Goal: Information Seeking & Learning: Find specific fact

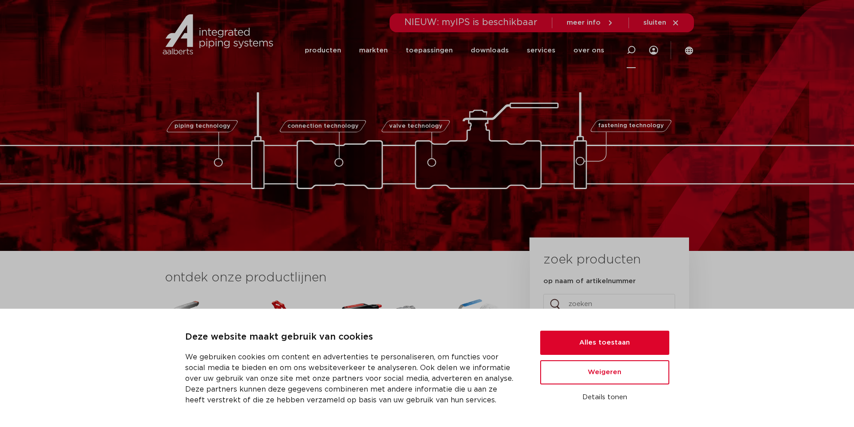
click at [627, 52] on icon at bounding box center [631, 50] width 9 height 9
paste input "NNG123461218"
type input "123461218"
click button "Zoeken" at bounding box center [0, 0] width 0 height 0
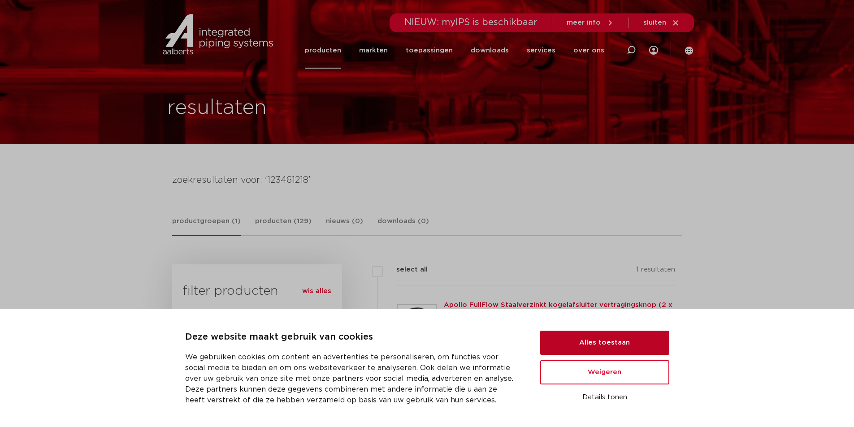
click at [597, 345] on button "Alles toestaan" at bounding box center [604, 343] width 129 height 24
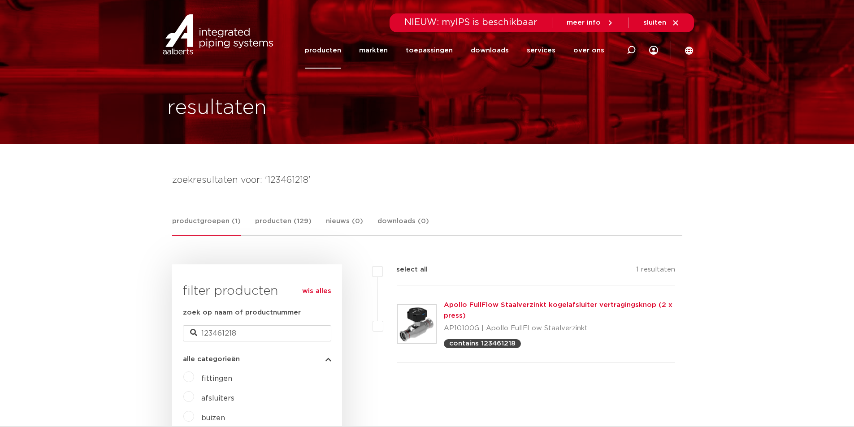
click at [523, 305] on link "Apollo FullFlow Staalverzinkt kogelafsluiter vertragingsknop (2 x press)" at bounding box center [558, 310] width 229 height 17
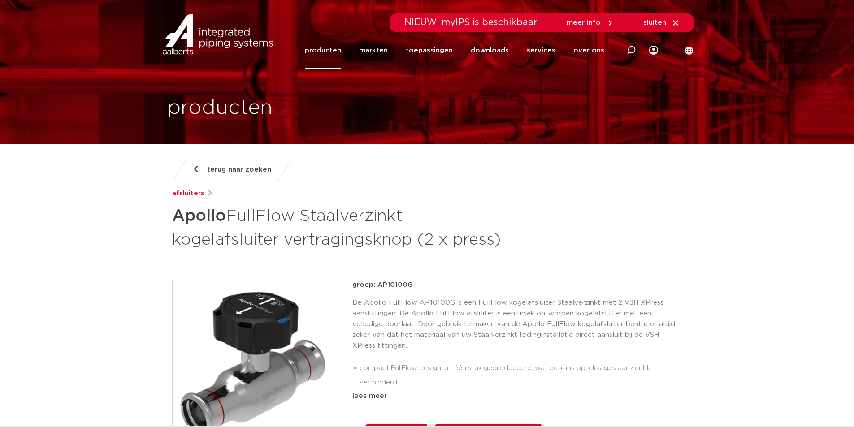
scroll to position [90, 0]
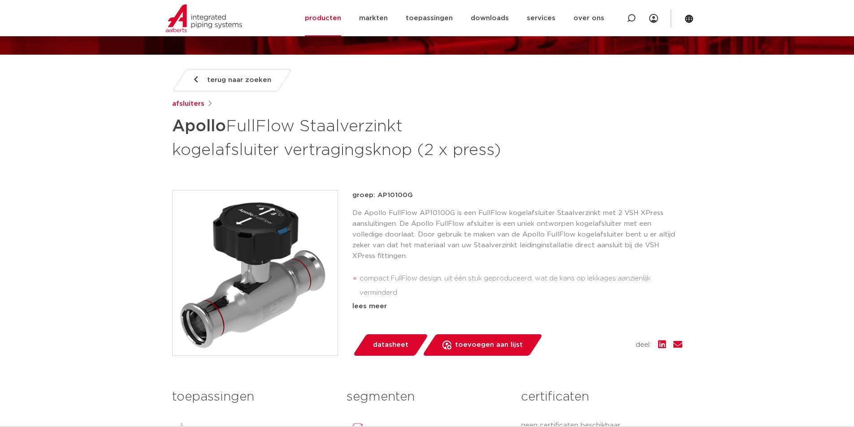
drag, startPoint x: 377, startPoint y: 196, endPoint x: 410, endPoint y: 196, distance: 32.7
click at [410, 196] on p "groep: AP10100G" at bounding box center [518, 195] width 330 height 11
copy p "AP10100G"
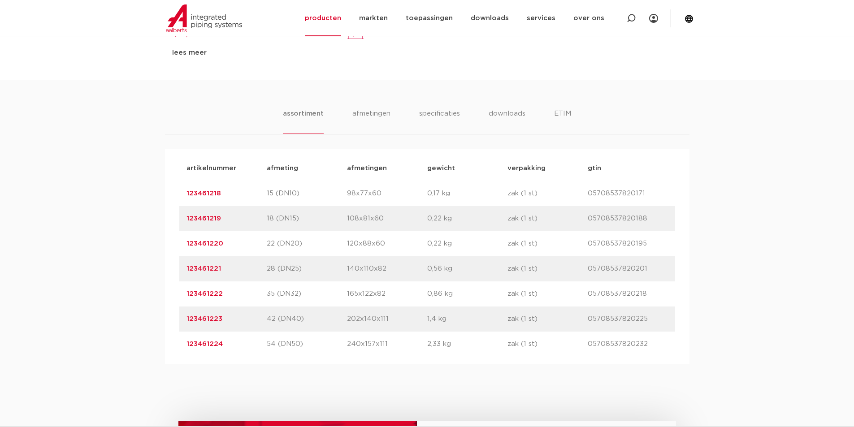
scroll to position [449, 0]
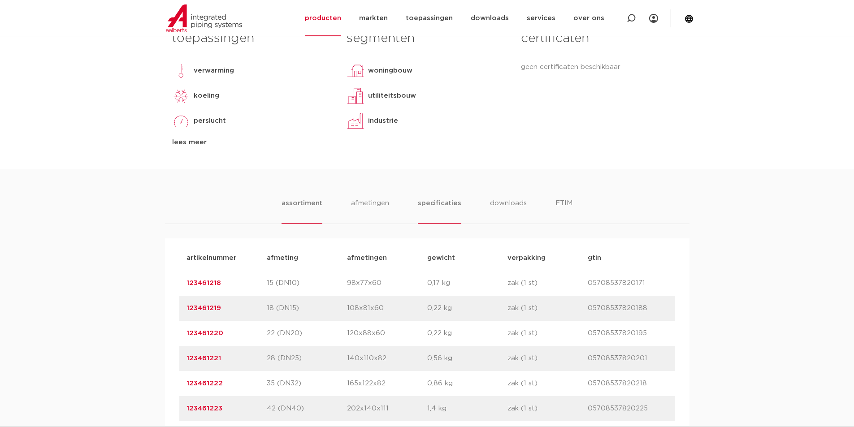
click at [447, 200] on li "specificaties" at bounding box center [439, 211] width 43 height 26
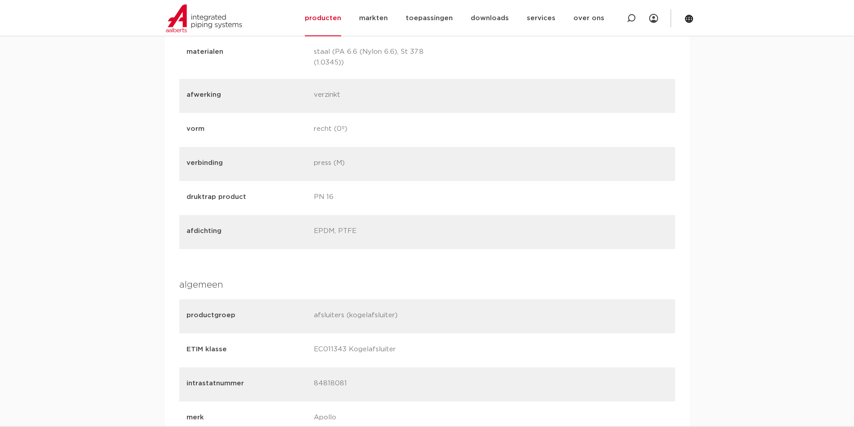
scroll to position [852, 0]
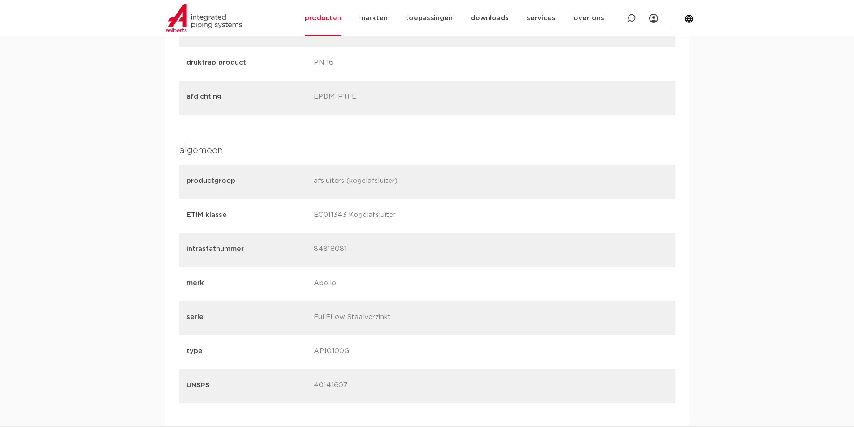
drag, startPoint x: 312, startPoint y: 248, endPoint x: 366, endPoint y: 252, distance: 53.9
click at [366, 252] on div "intrastatnummer 84818081" at bounding box center [427, 250] width 496 height 34
copy p "84818081"
click at [788, 265] on div "assortiment afmetingen specificaties downloads ETIM assortiment afmetingen spec…" at bounding box center [427, 182] width 854 height 832
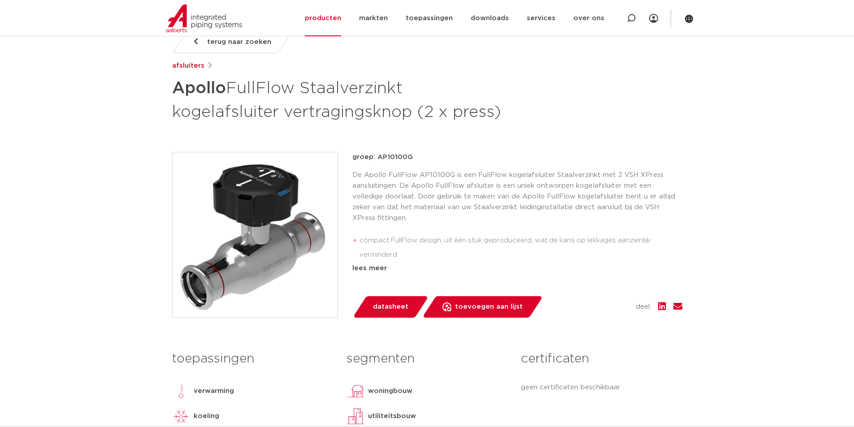
scroll to position [352, 0]
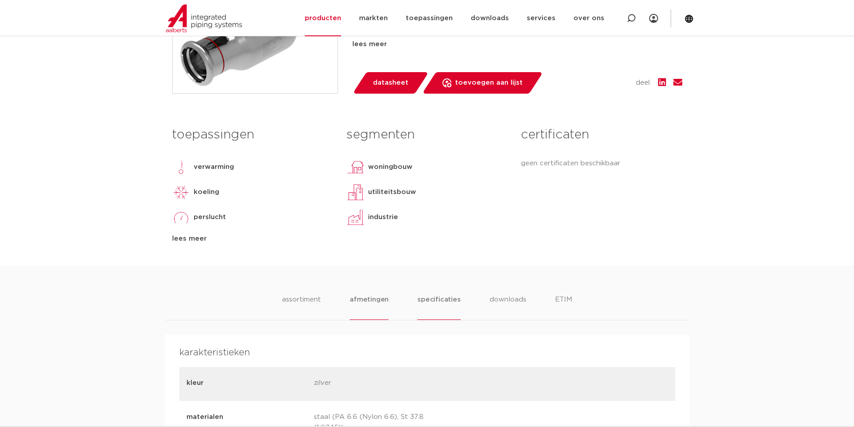
click at [369, 297] on li "afmetingen" at bounding box center [369, 308] width 39 height 26
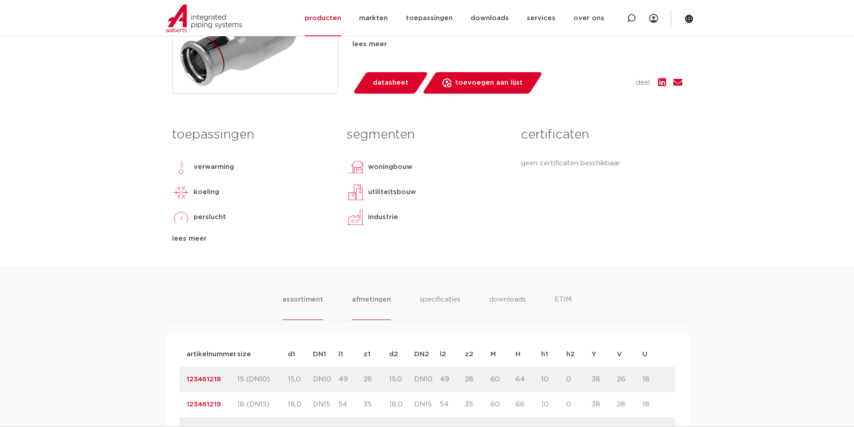
click at [293, 297] on li "assortiment" at bounding box center [303, 308] width 41 height 26
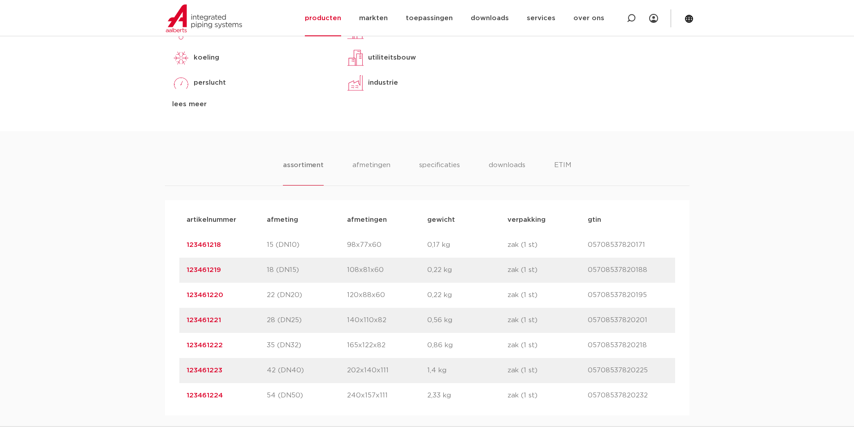
scroll to position [531, 0]
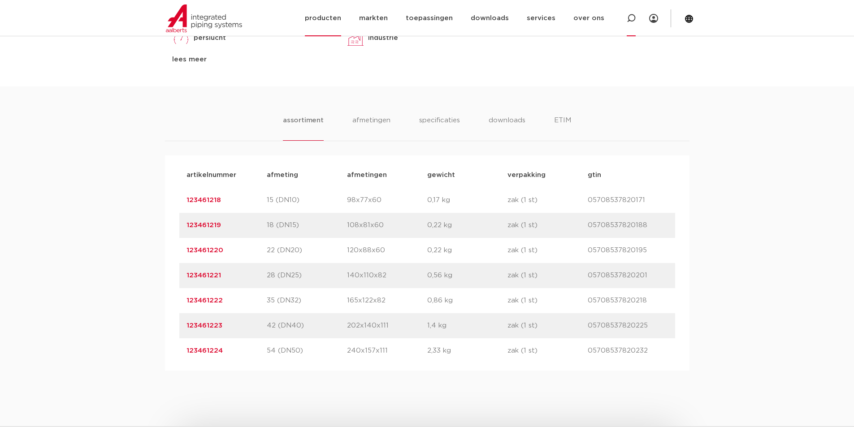
click at [632, 22] on icon at bounding box center [631, 18] width 9 height 9
click at [381, 18] on input "Zoeken" at bounding box center [498, 18] width 282 height 18
paste input "NNG123461230"
type input "123461230"
click button "Zoeken" at bounding box center [0, 0] width 0 height 0
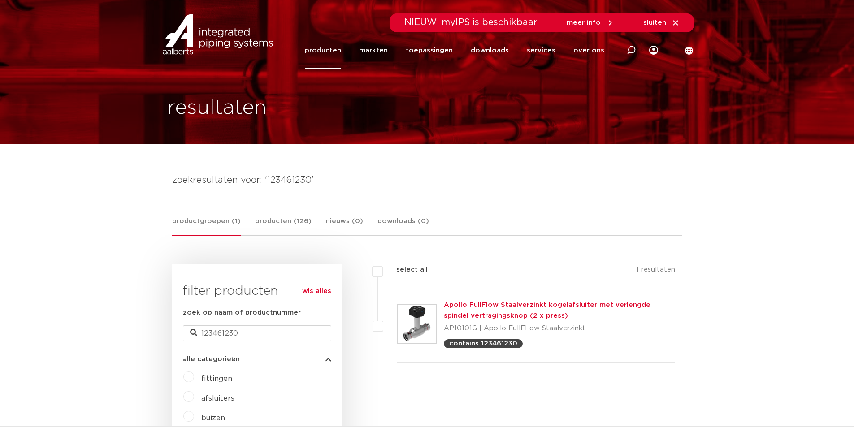
click at [523, 305] on link "Apollo FullFlow Staalverzinkt kogelafsluiter met verlengde spindel vertragingsk…" at bounding box center [547, 310] width 207 height 17
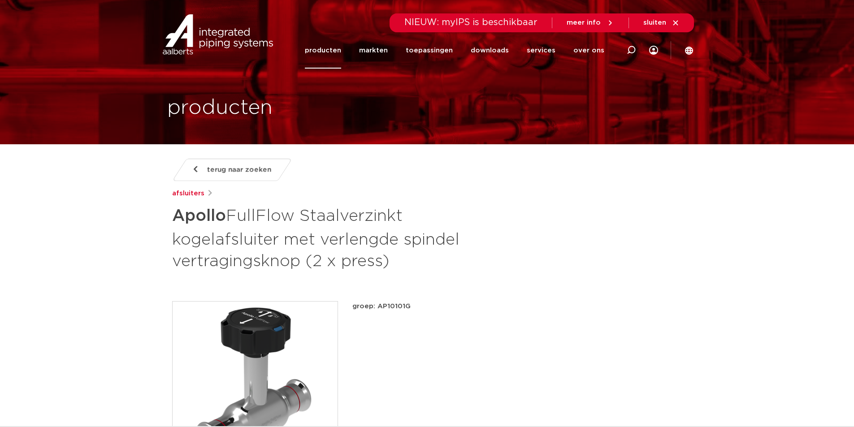
scroll to position [135, 0]
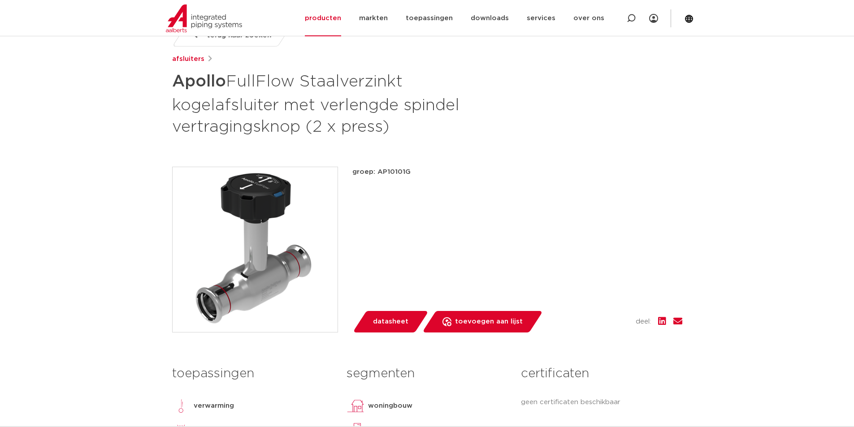
drag, startPoint x: 364, startPoint y: 192, endPoint x: 369, endPoint y: 177, distance: 15.6
click at [366, 191] on div "groep: AP10101G lees meer [PERSON_NAME] datasheet toevoegen aan lijst" at bounding box center [518, 250] width 330 height 166
drag, startPoint x: 379, startPoint y: 172, endPoint x: 425, endPoint y: 170, distance: 45.8
click at [425, 170] on p "groep: AP10101G" at bounding box center [518, 172] width 330 height 11
copy p "AP10101G"
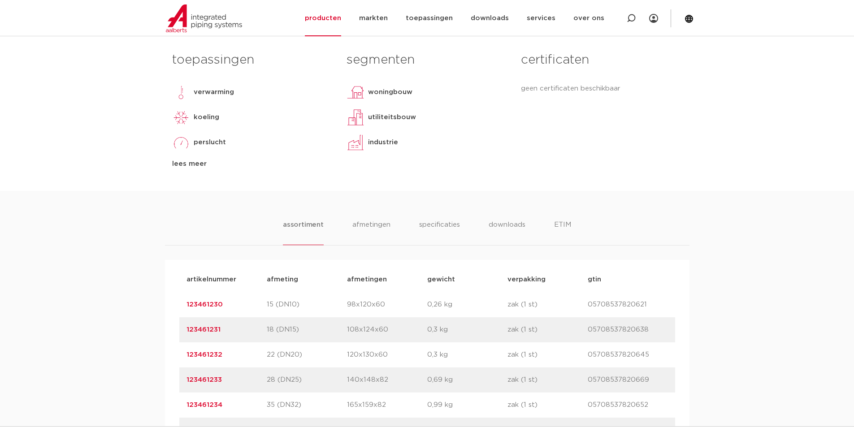
scroll to position [538, 0]
